Goal: Navigation & Orientation: Find specific page/section

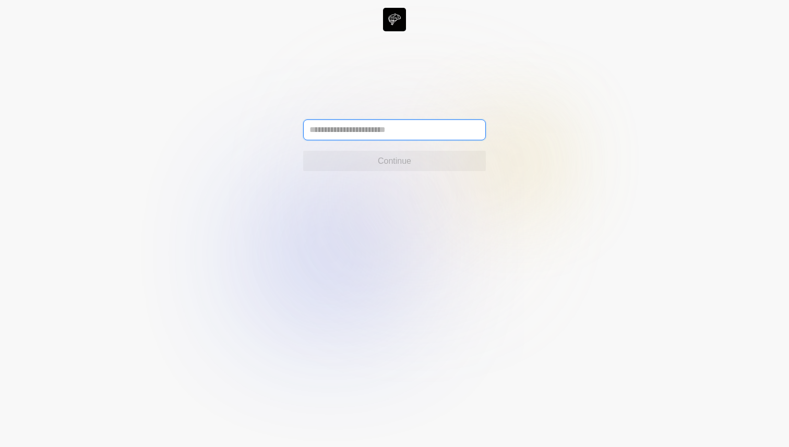
click at [360, 134] on input "text" at bounding box center [394, 130] width 183 height 21
paste input "**********"
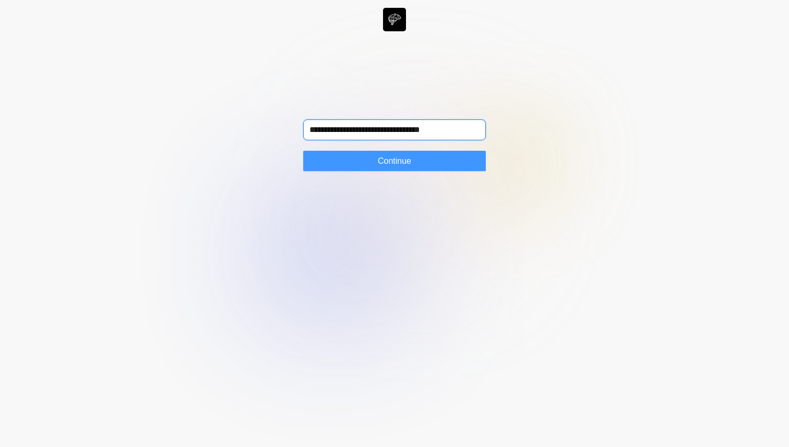
type input "**********"
click at [386, 158] on span "Continue" at bounding box center [394, 161] width 33 height 13
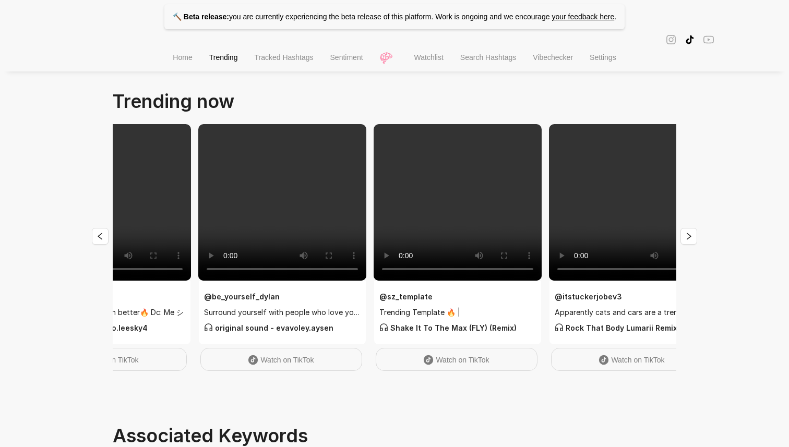
click at [169, 51] on li "Home" at bounding box center [182, 58] width 36 height 27
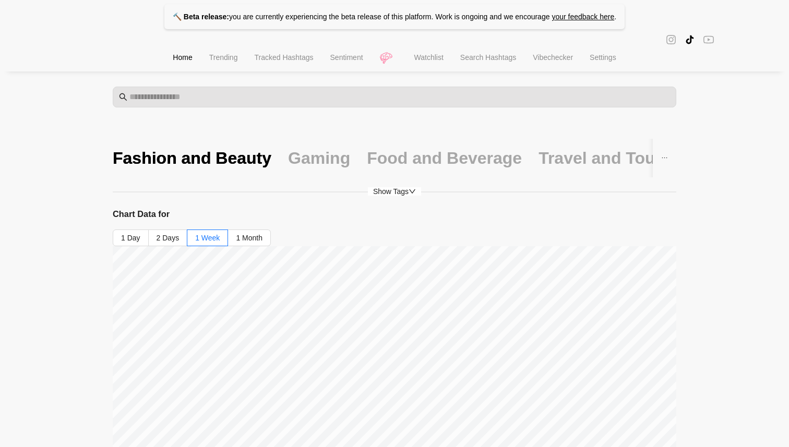
click at [333, 67] on li "Sentiment" at bounding box center [347, 58] width 50 height 27
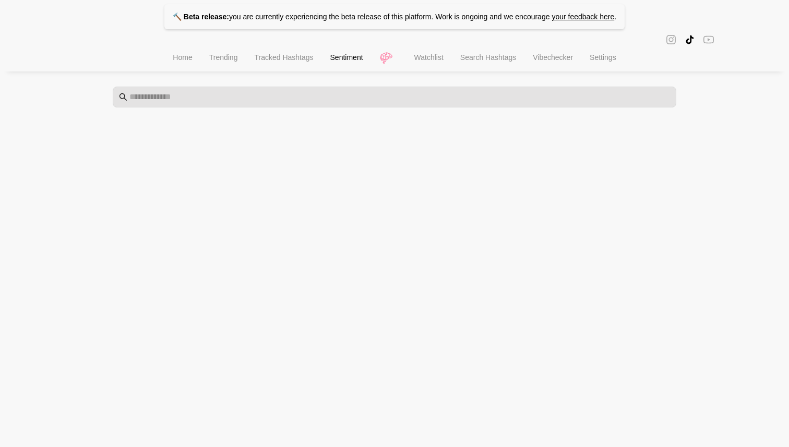
click at [180, 62] on span "Home" at bounding box center [182, 57] width 19 height 8
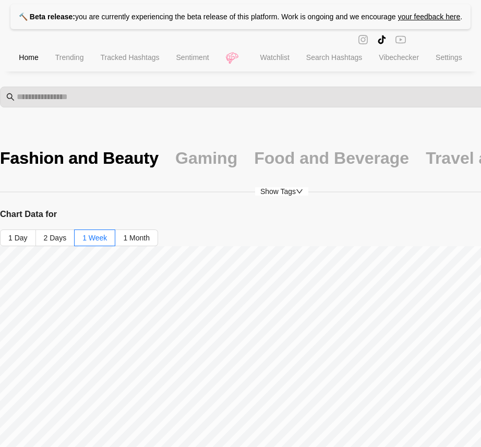
click at [47, 64] on li "Trending" at bounding box center [69, 58] width 45 height 27
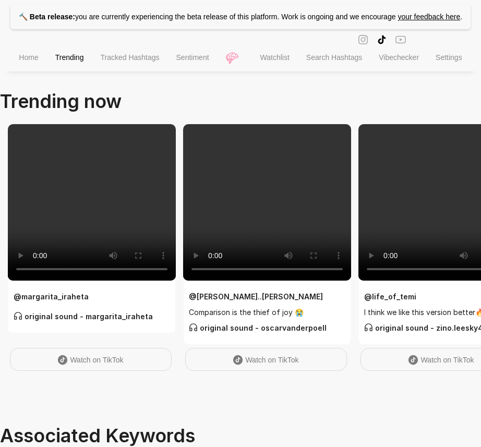
click at [124, 62] on span "Tracked Hashtags" at bounding box center [129, 57] width 59 height 8
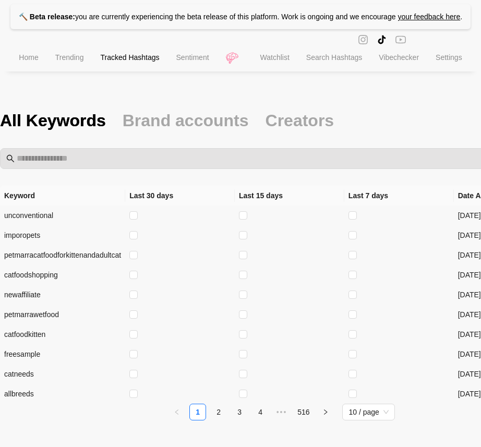
click at [187, 62] on span "Sentiment" at bounding box center [192, 57] width 33 height 8
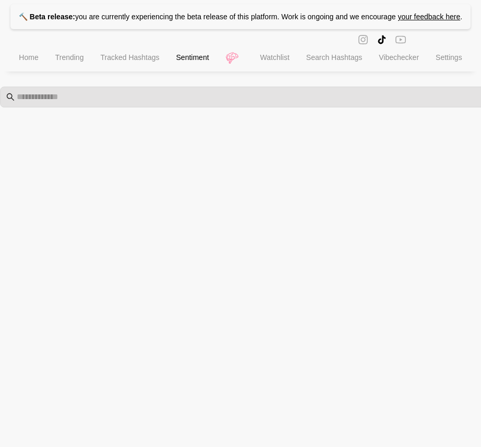
click at [287, 62] on li "Watchlist" at bounding box center [275, 58] width 46 height 27
